Goal: Download file/media

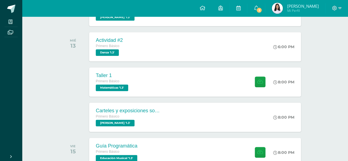
scroll to position [112, 0]
click at [260, 82] on icon at bounding box center [261, 82] width 6 height 5
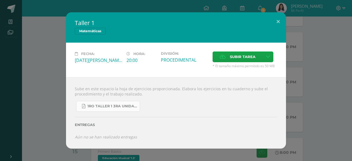
click at [111, 109] on link "1ro taller 1 3ra unidad.pdf" at bounding box center [108, 106] width 64 height 11
click at [274, 23] on button at bounding box center [278, 21] width 16 height 19
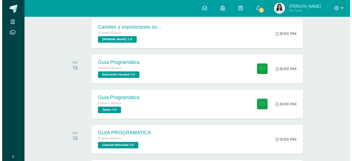
scroll to position [205, 0]
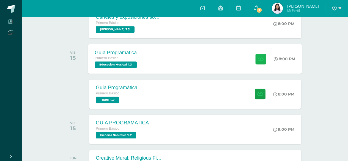
click at [256, 57] on button at bounding box center [260, 58] width 11 height 11
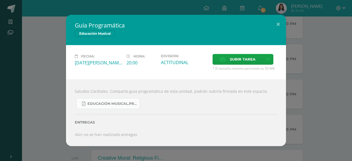
click at [127, 108] on link "Educación Musical.Primero básico..pdf" at bounding box center [108, 103] width 64 height 11
click at [276, 26] on button at bounding box center [278, 24] width 16 height 19
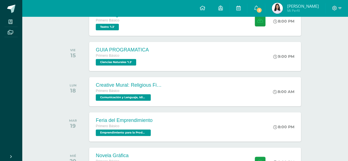
scroll to position [279, 0]
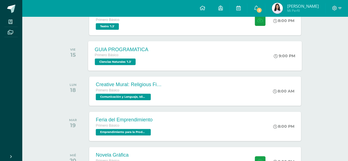
click at [259, 65] on div "GUIA PROGRAMATICA Primero Básico Ciencias Naturales '1.3' 9:00 PM GUIA PROGRAMA…" at bounding box center [195, 55] width 214 height 29
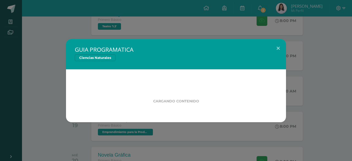
click at [278, 96] on div "Cargando contenido" at bounding box center [176, 95] width 220 height 53
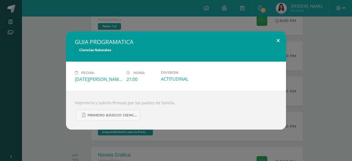
click at [275, 39] on button at bounding box center [278, 40] width 16 height 19
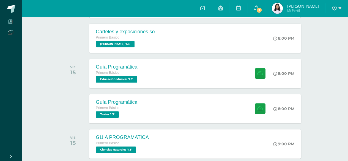
scroll to position [193, 0]
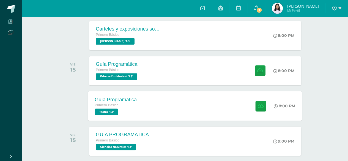
click at [171, 108] on div "Guía Programática Primero Básico Teatro '1.3' 8:00 PM Guía Programática Teatro" at bounding box center [195, 105] width 214 height 29
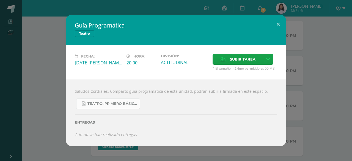
click at [106, 108] on link "Teatro. Primero básico..pdf" at bounding box center [108, 103] width 64 height 11
click at [279, 22] on button at bounding box center [278, 24] width 16 height 19
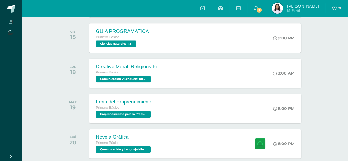
click at [321, 91] on div "Actividades recientes y próximas Tablero Pendientes de entrega Entregadas todas…" at bounding box center [185, 153] width 326 height 866
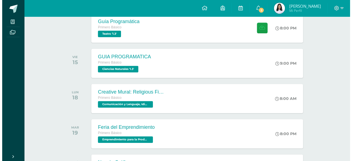
scroll to position [265, 0]
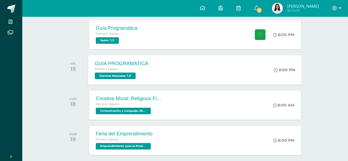
click at [200, 78] on div "GUIA PROGRAMATICA Primero Básico Ciencias Naturales '1.3' 9:00 PM GUIA PROGRAMA…" at bounding box center [195, 69] width 214 height 29
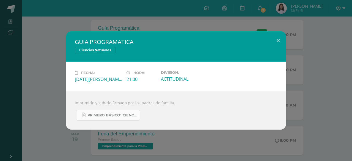
click at [126, 113] on span "Primero Básico1 ciencias naturales..pdf" at bounding box center [113, 115] width 50 height 4
